Goal: Task Accomplishment & Management: Manage account settings

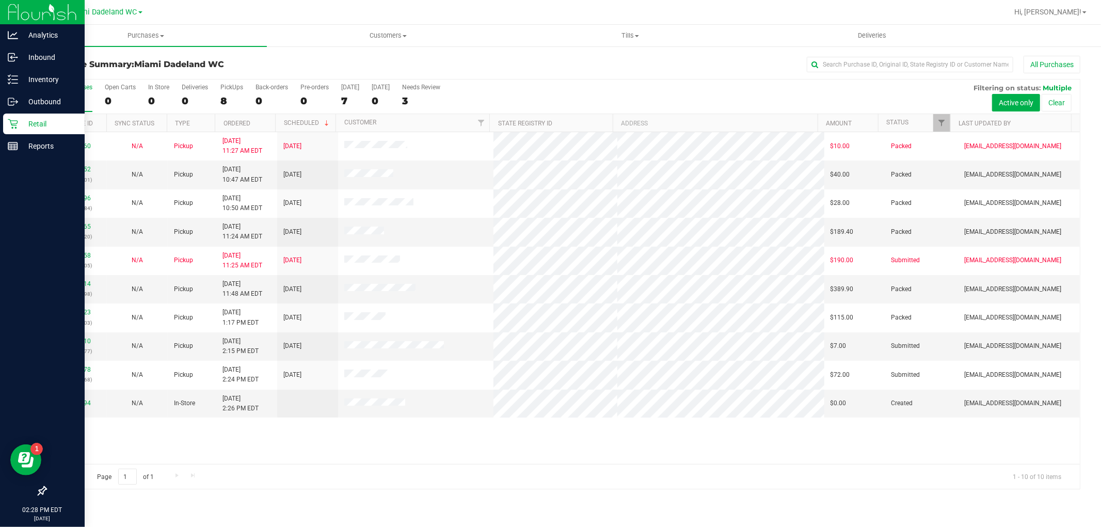
click at [37, 124] on p "Retail" at bounding box center [49, 124] width 62 height 12
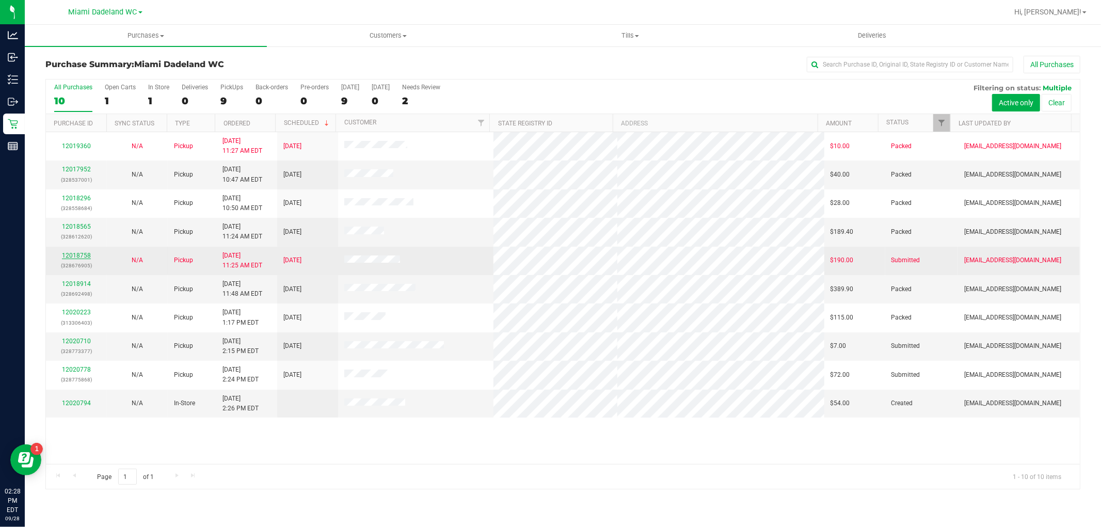
click at [71, 253] on link "12018758" at bounding box center [76, 255] width 29 height 7
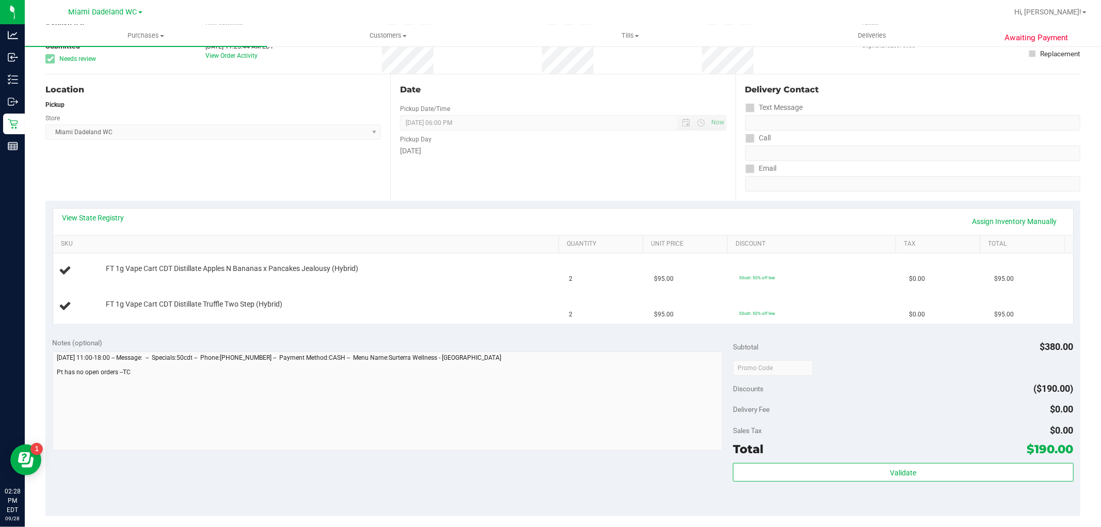
scroll to position [57, 0]
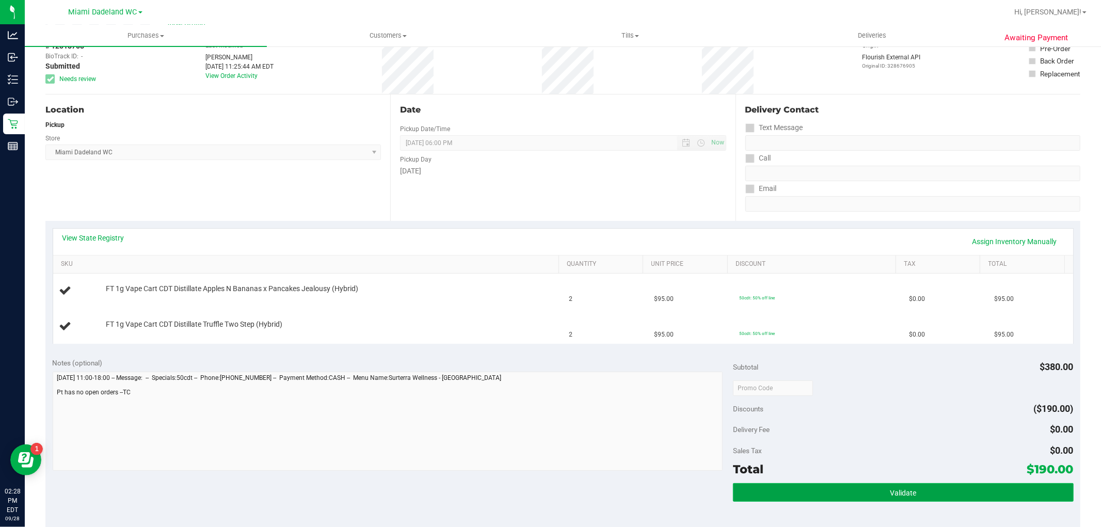
click at [837, 489] on button "Validate" at bounding box center [903, 492] width 340 height 19
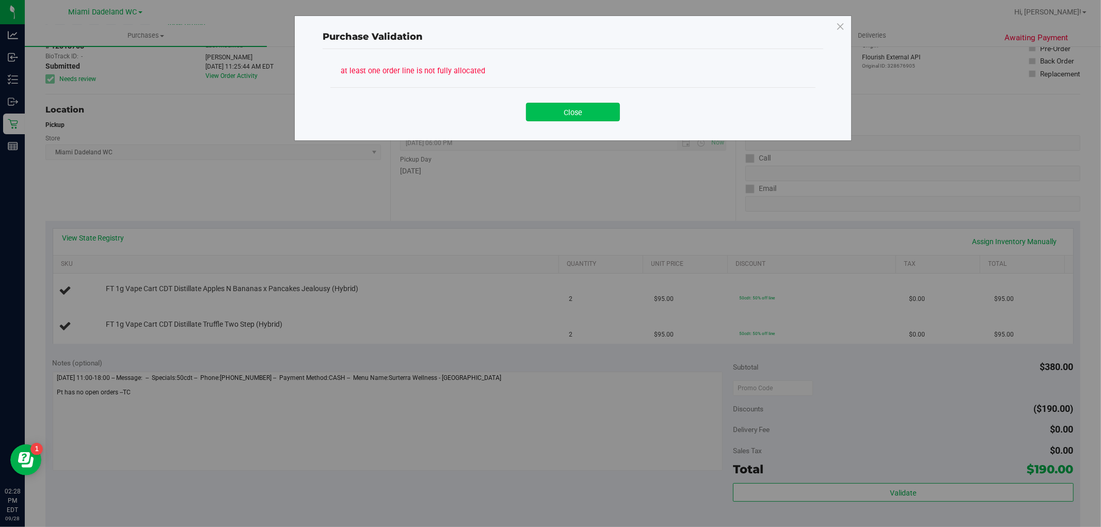
click at [549, 107] on button "Close" at bounding box center [573, 112] width 94 height 19
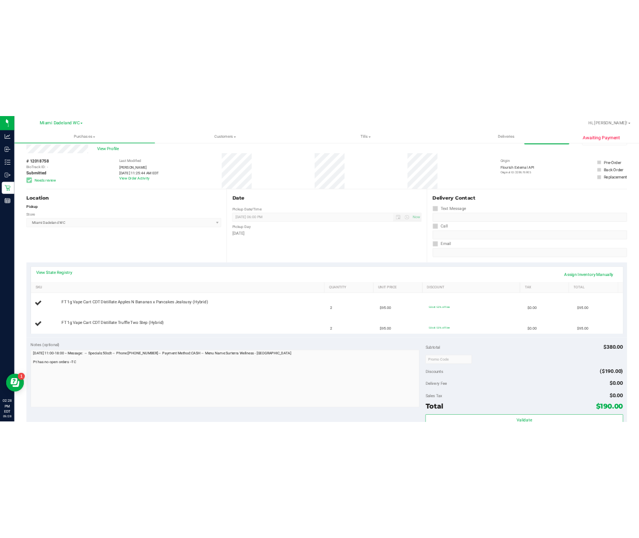
scroll to position [0, 0]
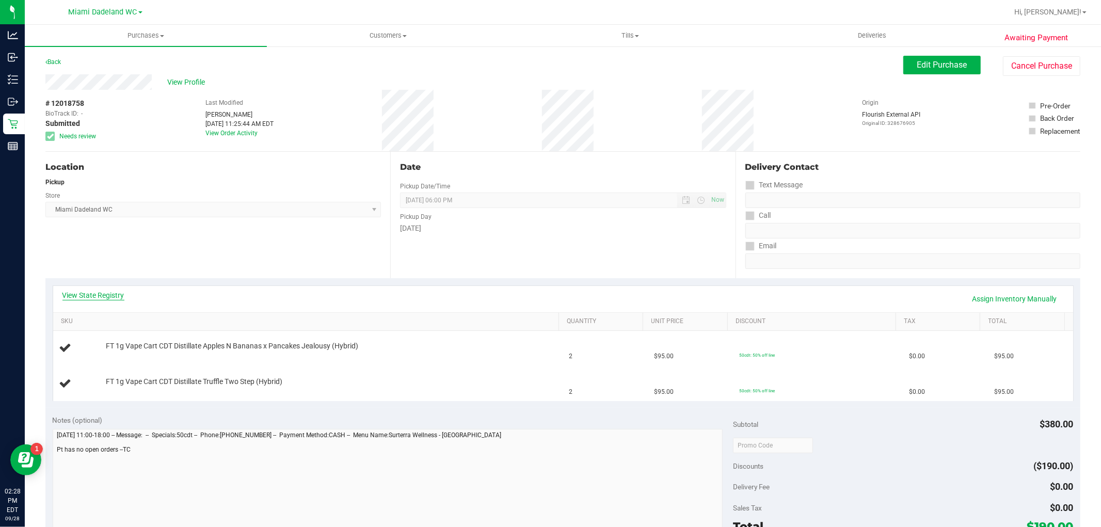
click at [101, 291] on link "View State Registry" at bounding box center [93, 295] width 62 height 10
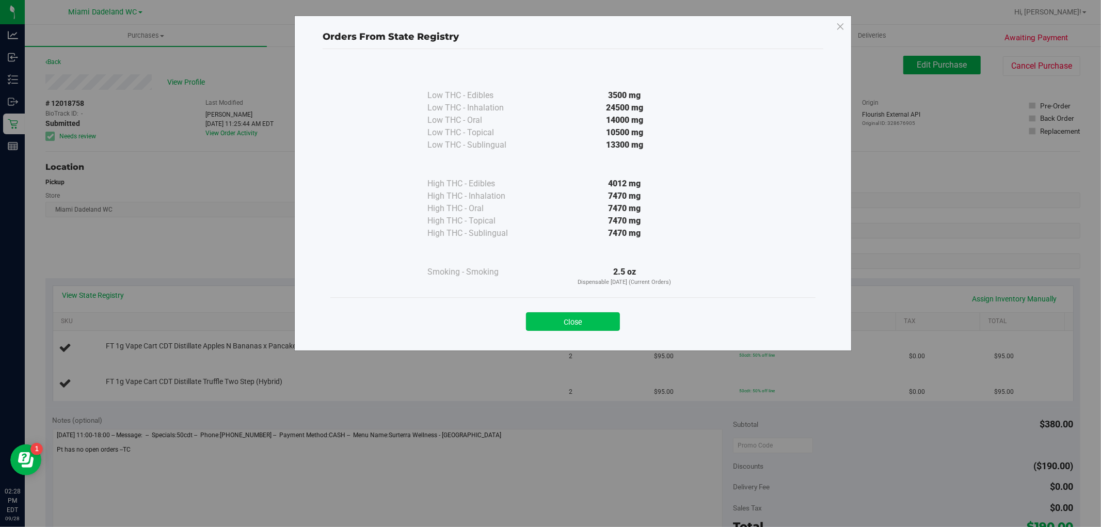
click at [592, 319] on button "Close" at bounding box center [573, 321] width 94 height 19
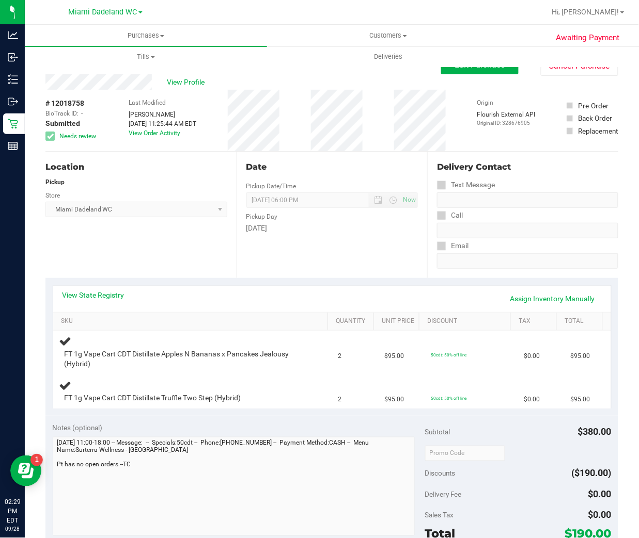
click at [381, 126] on div "# 12018758 BioTrack ID: - Submitted Needs review Last Modified [PERSON_NAME] [D…" at bounding box center [331, 120] width 572 height 61
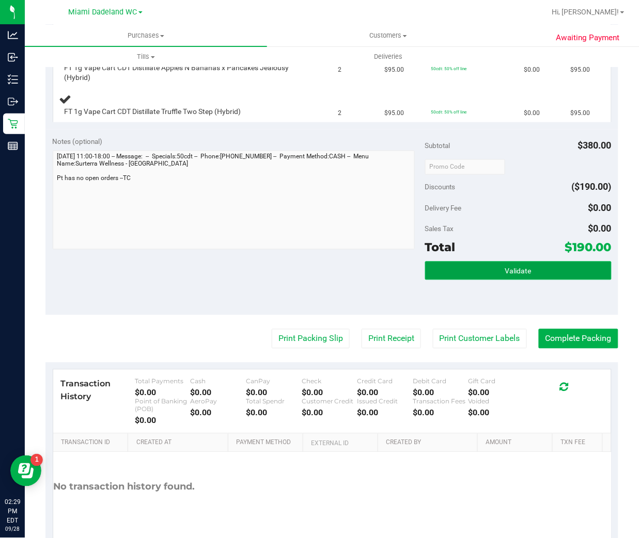
click at [499, 277] on button "Validate" at bounding box center [518, 271] width 186 height 19
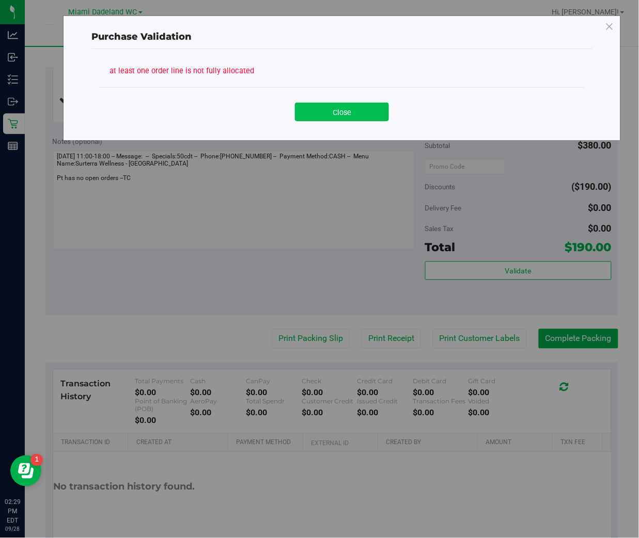
click at [333, 112] on button "Close" at bounding box center [342, 112] width 94 height 19
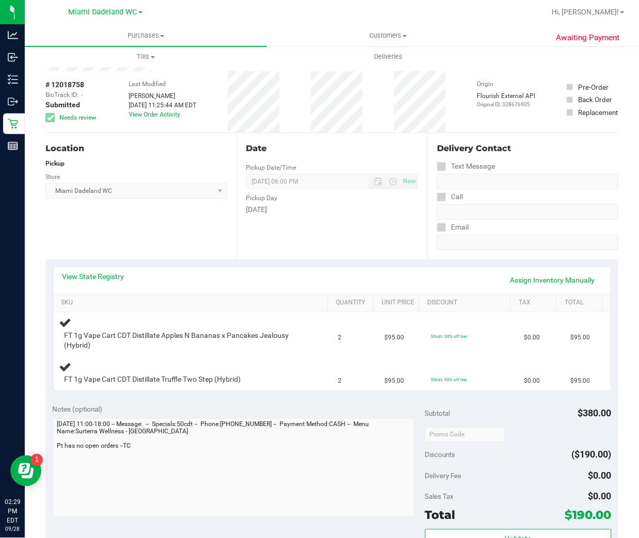
scroll to position [0, 0]
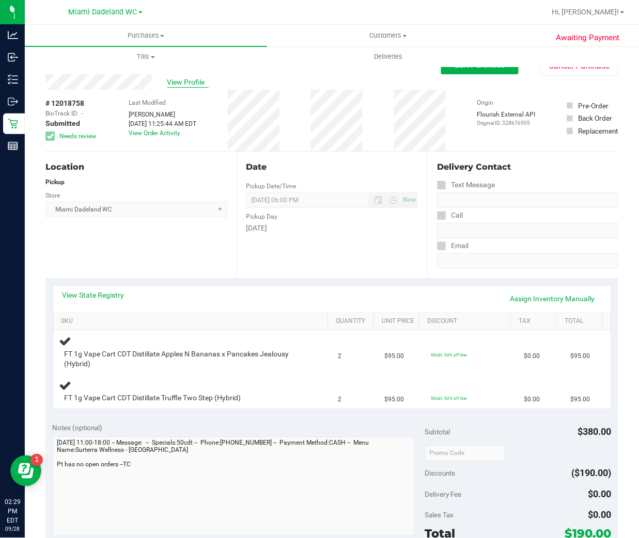
click at [168, 86] on span "View Profile" at bounding box center [187, 82] width 41 height 11
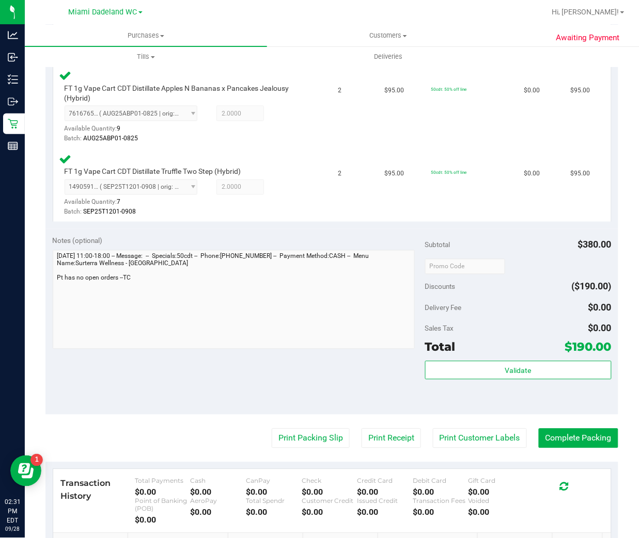
scroll to position [287, 0]
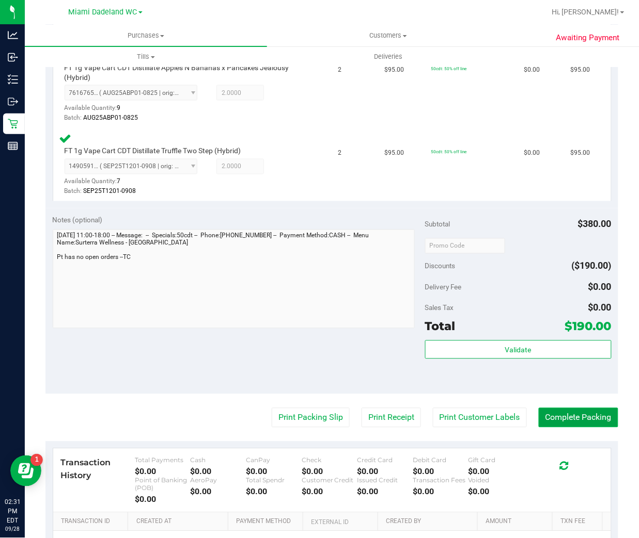
click at [570, 408] on button "Complete Packing" at bounding box center [577, 418] width 79 height 20
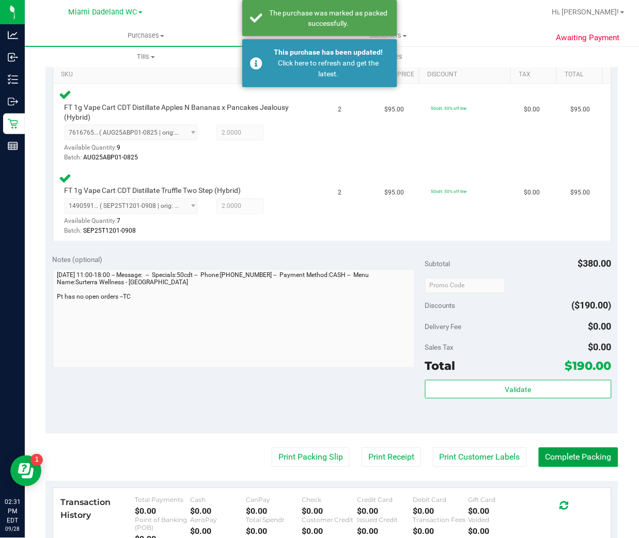
scroll to position [57, 0]
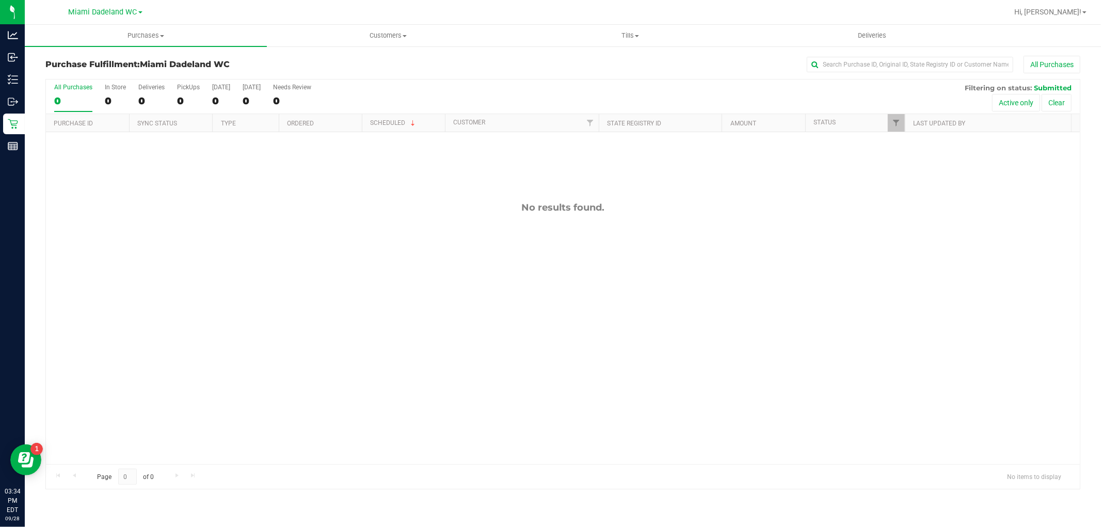
click at [336, 283] on div "No results found." at bounding box center [563, 333] width 1034 height 402
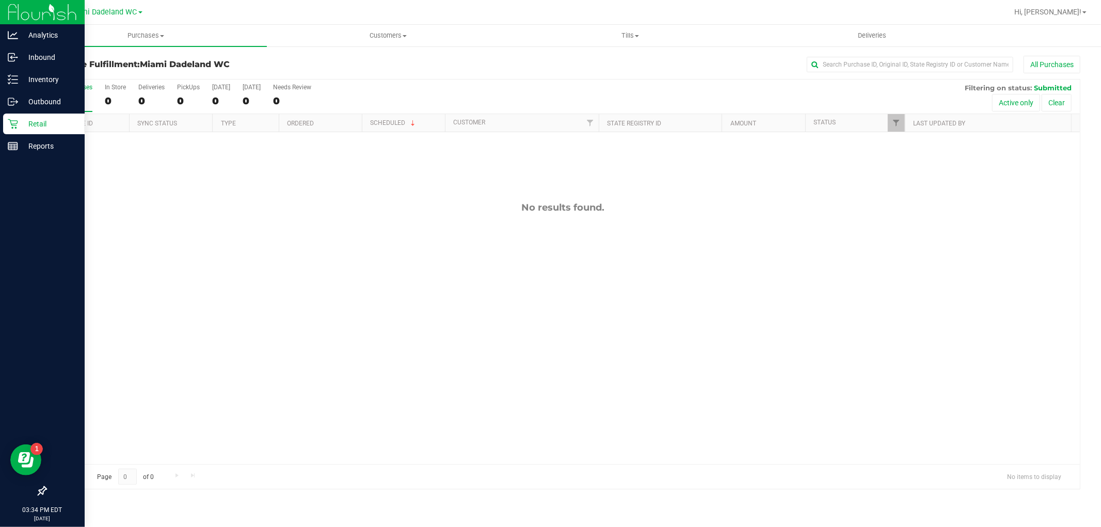
click at [18, 132] on div "Retail" at bounding box center [44, 124] width 82 height 21
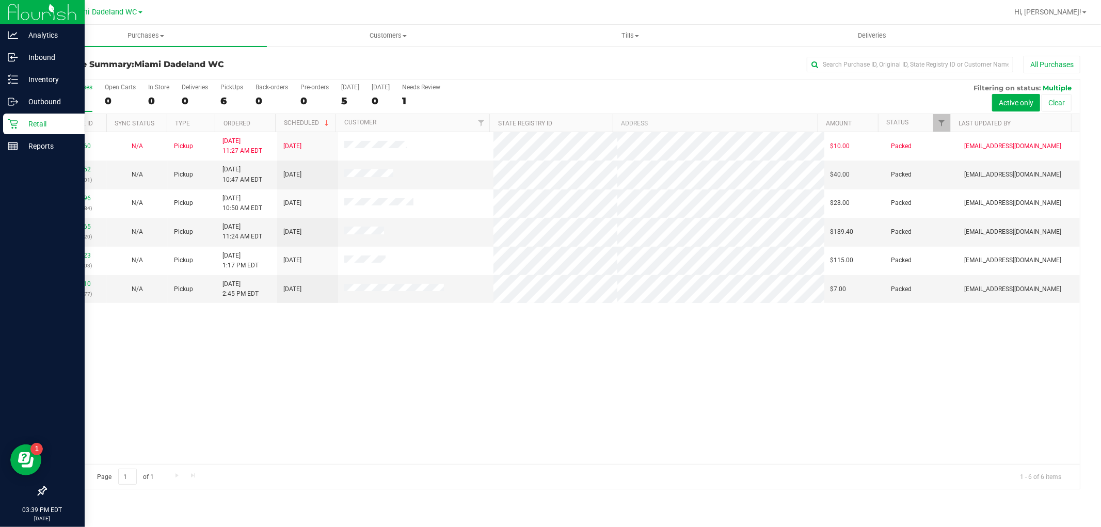
click at [21, 121] on p "Retail" at bounding box center [49, 124] width 62 height 12
click at [22, 120] on p "Retail" at bounding box center [49, 124] width 62 height 12
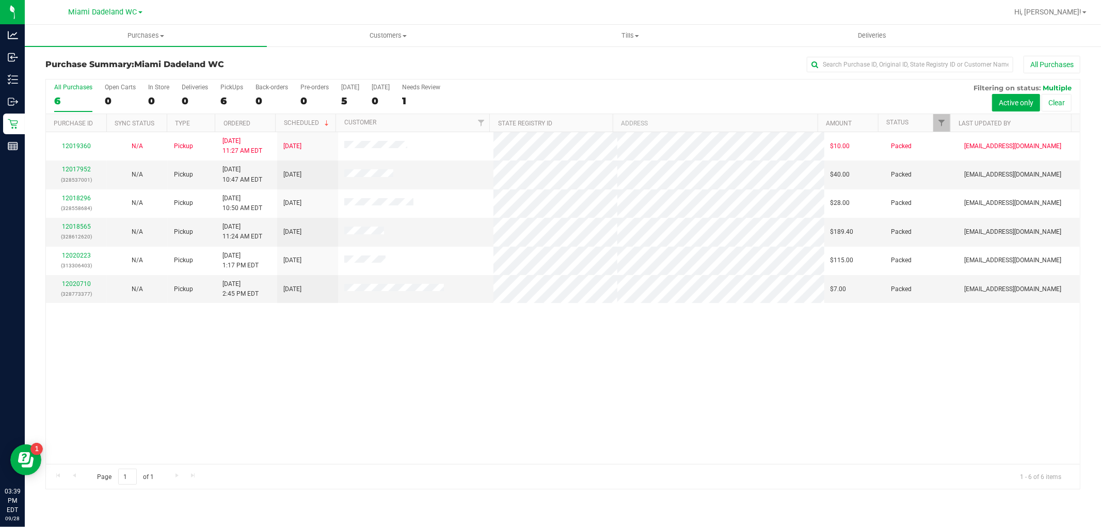
click at [243, 354] on div "12019360 N/A Pickup [DATE] 11:27 AM EDT 9/30/2025 $10.00 Packed [EMAIL_ADDRESS]…" at bounding box center [563, 298] width 1034 height 332
